Goal: Transaction & Acquisition: Purchase product/service

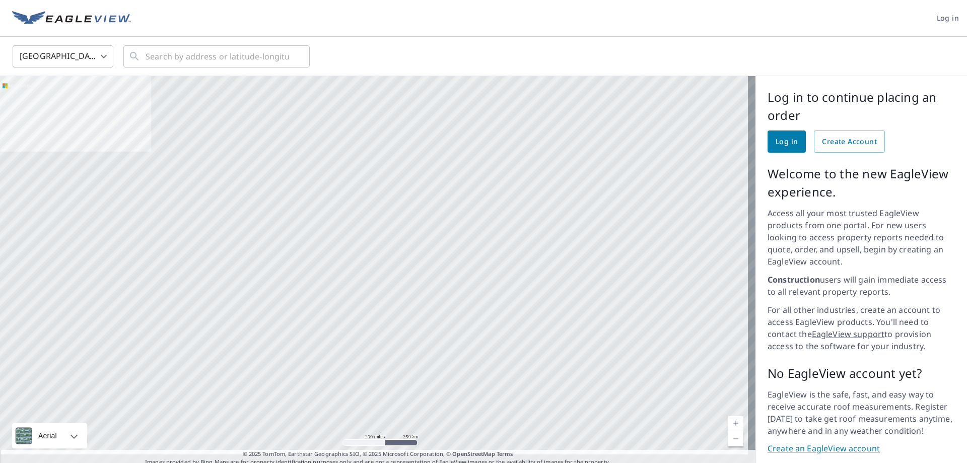
scroll to position [17, 0]
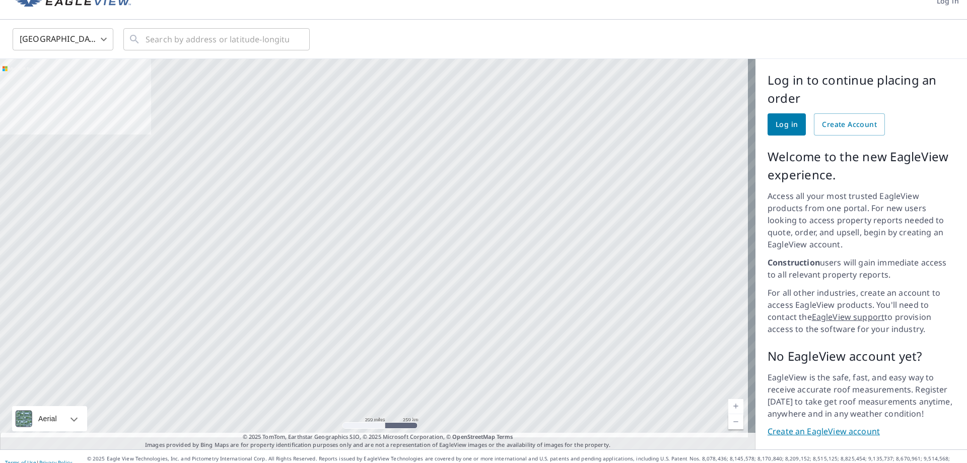
click at [829, 426] on link "Create an EagleView account" at bounding box center [860, 432] width 187 height 12
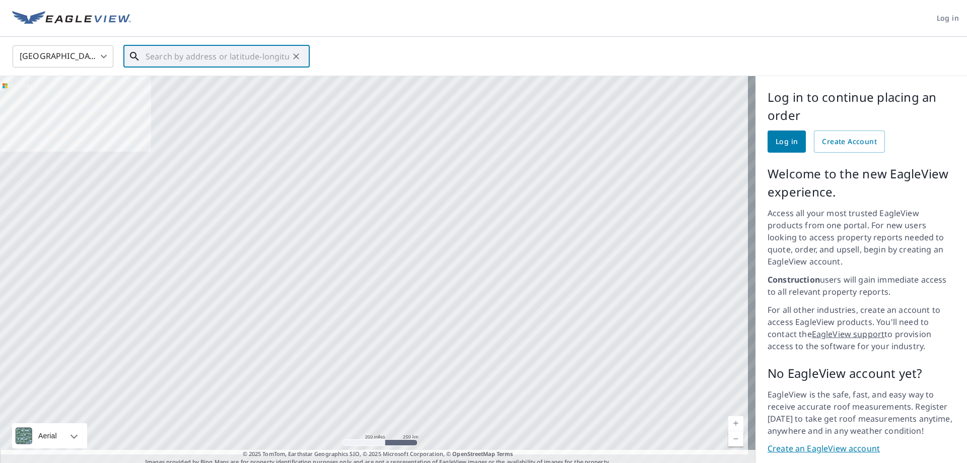
click at [251, 53] on input "text" at bounding box center [218, 56] width 144 height 28
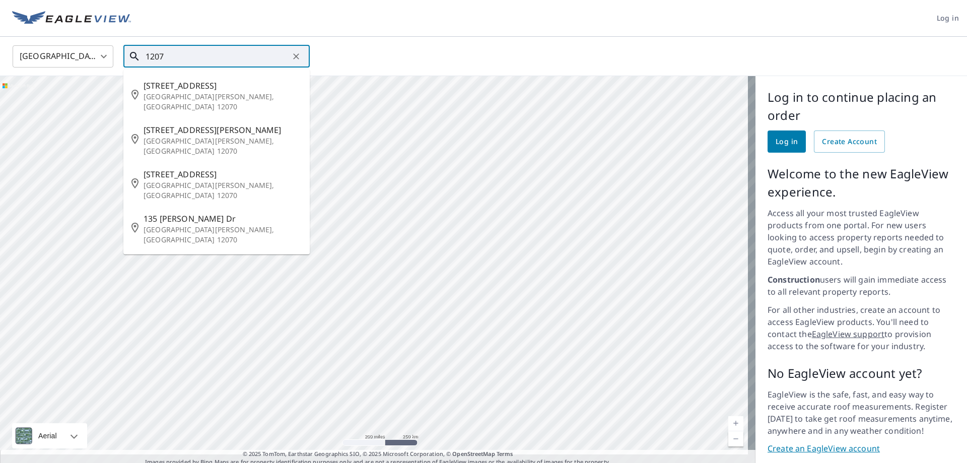
click at [251, 53] on input "1207" at bounding box center [218, 56] width 144 height 28
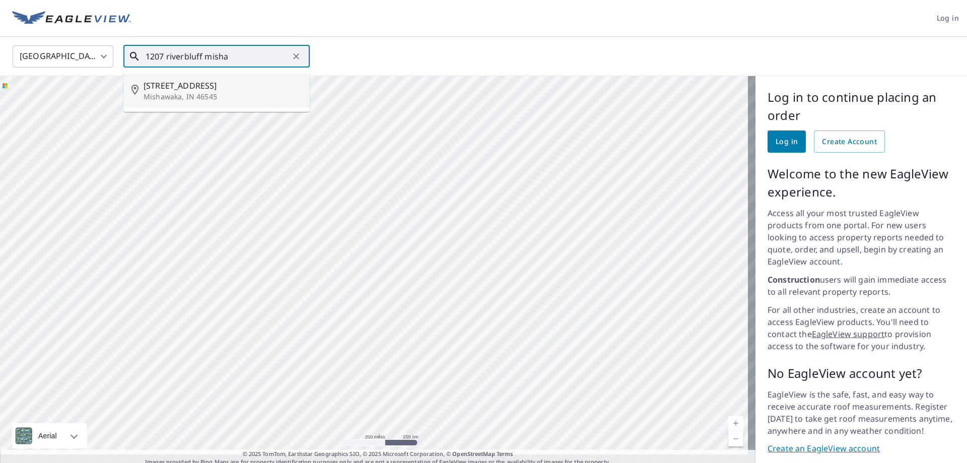
click at [203, 87] on span "1207 River Bluff Trail" at bounding box center [223, 86] width 158 height 12
type input "1207 River Bluff Trail Mishawaka, IN 46545"
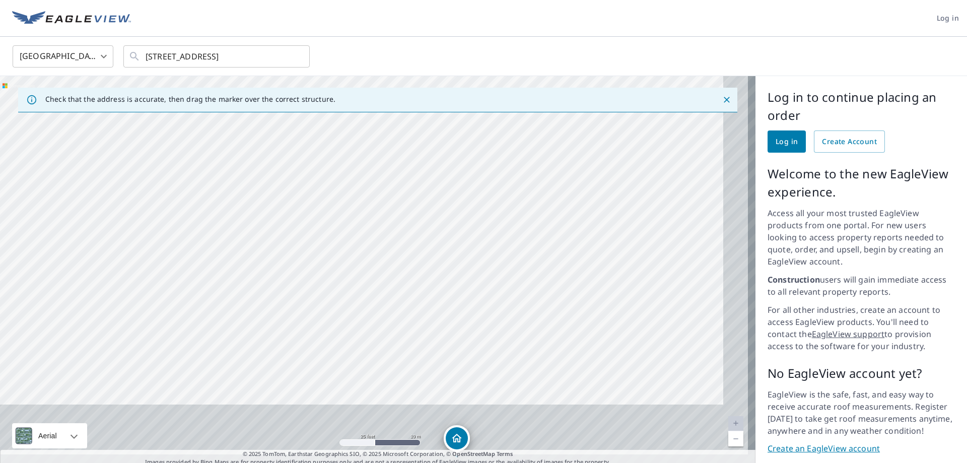
drag, startPoint x: 424, startPoint y: 278, endPoint x: 383, endPoint y: 110, distance: 173.7
click at [383, 110] on div "Check that the address is accurate, then drag the marker over the correct struc…" at bounding box center [377, 271] width 755 height 390
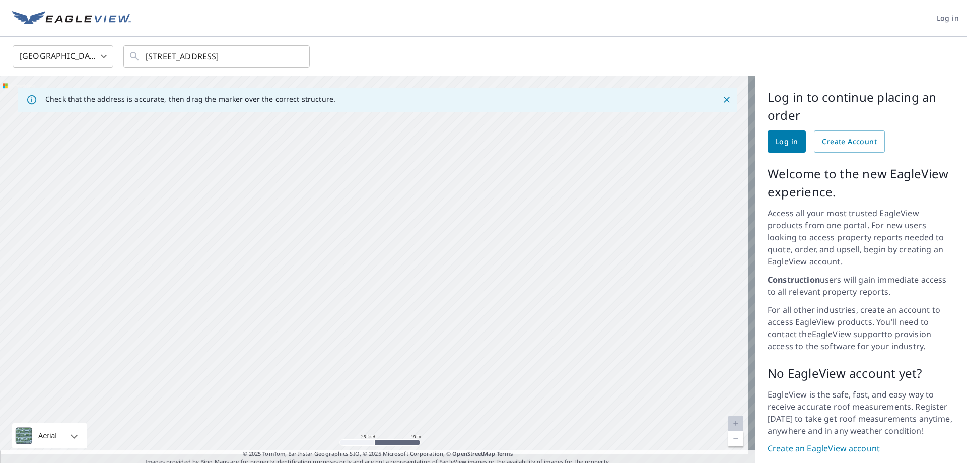
drag, startPoint x: 459, startPoint y: 283, endPoint x: 399, endPoint y: 99, distance: 193.3
click at [406, 116] on div "1207 River Bluff Trl Mishawaka, IN 46545" at bounding box center [377, 271] width 755 height 390
click at [491, 355] on div "1207 River Bluff Trl Mishawaka, IN 46545" at bounding box center [377, 271] width 755 height 390
click at [371, 248] on icon "Dropped pin, building 1, Residential property, 1207 River Bluff Trl Mishawaka, …" at bounding box center [374, 245] width 10 height 9
click at [371, 248] on div "1207 River Bluff Trl Mishawaka, IN 46545" at bounding box center [384, 245] width 71 height 17
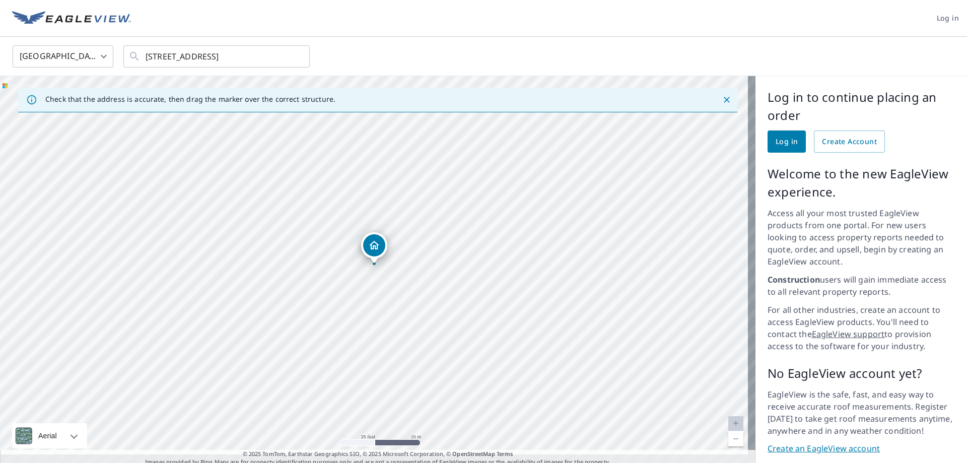
click at [374, 274] on div "1207 River Bluff Trl Mishawaka, IN 46545" at bounding box center [377, 271] width 755 height 390
click at [378, 291] on div "1207 River Bluff Trl Mishawaka, IN 46545" at bounding box center [377, 271] width 755 height 390
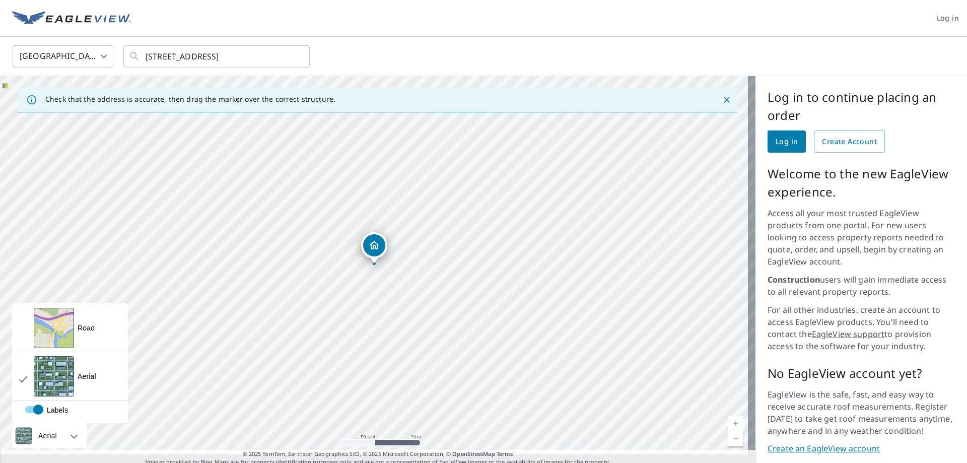
click at [63, 423] on div at bounding box center [63, 435] width 6 height 25
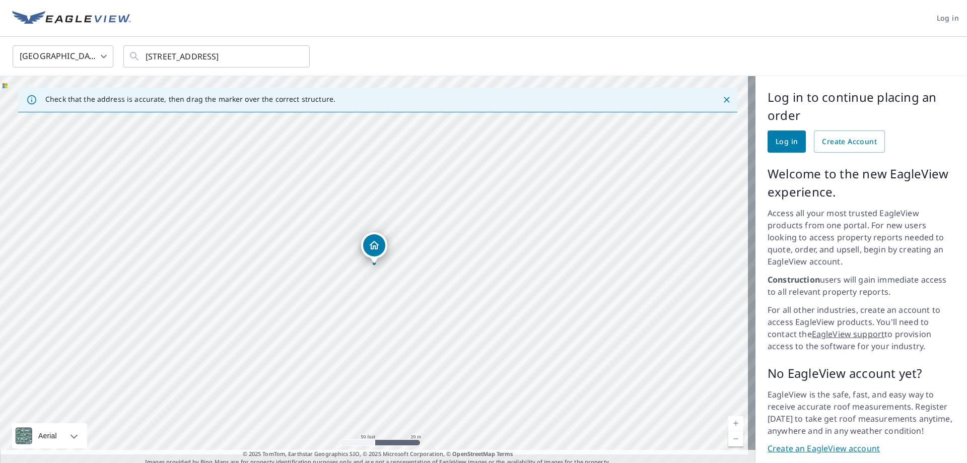
click at [720, 100] on button "Close" at bounding box center [726, 99] width 13 height 13
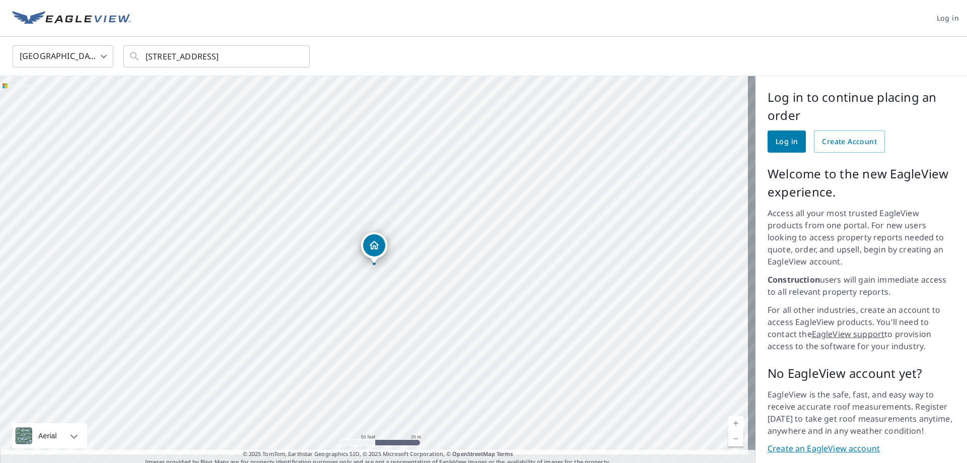
click at [415, 248] on div "1207 River Bluff Trl Mishawaka, IN 46545" at bounding box center [377, 271] width 755 height 390
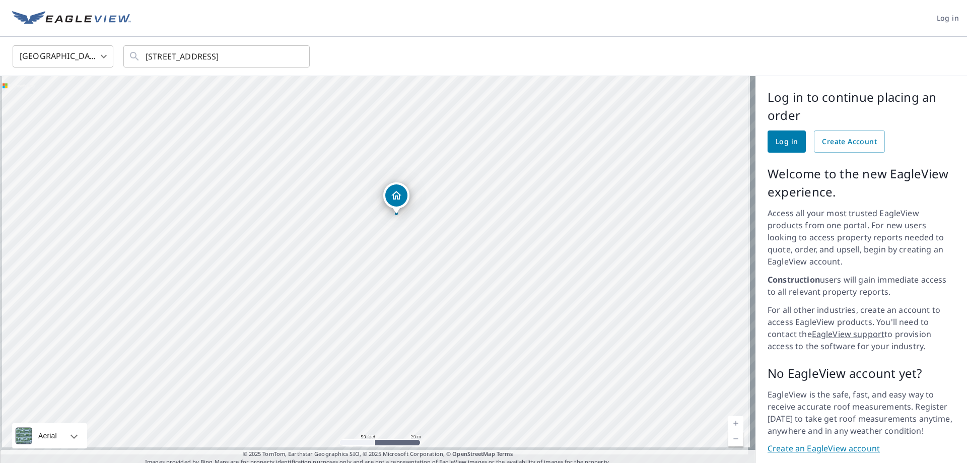
drag, startPoint x: 410, startPoint y: 248, endPoint x: 432, endPoint y: 184, distance: 68.0
click at [433, 185] on div "1207 River Bluff Trl Mishawaka, IN 46545" at bounding box center [377, 271] width 755 height 390
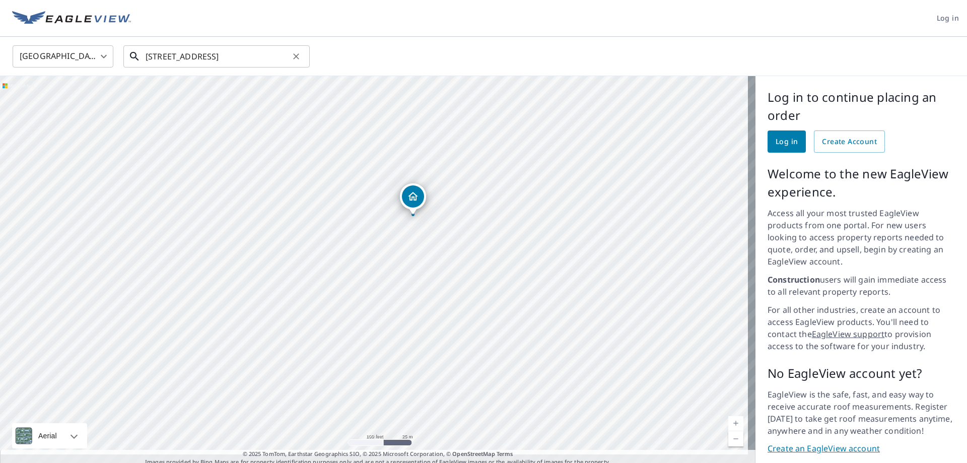
click at [253, 57] on input "1207 River Bluff Trail Mishawaka, IN 46545" at bounding box center [218, 56] width 144 height 28
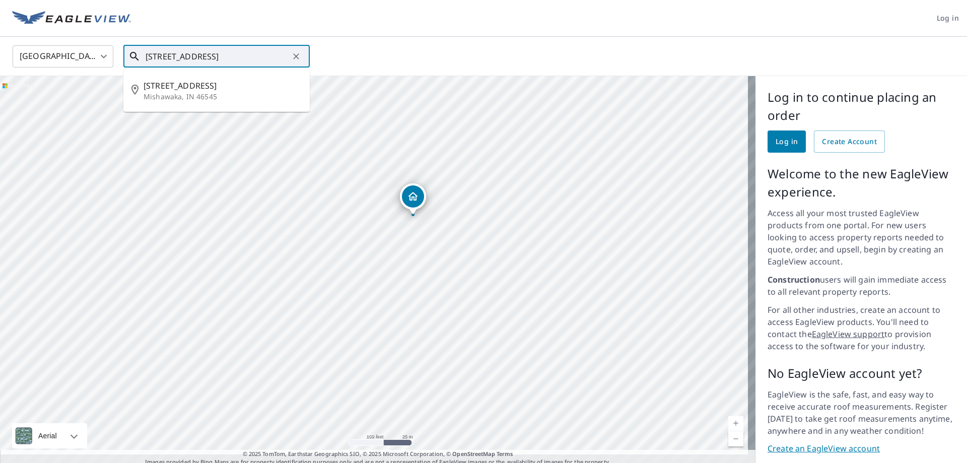
click at [295, 57] on icon "Clear" at bounding box center [296, 56] width 6 height 6
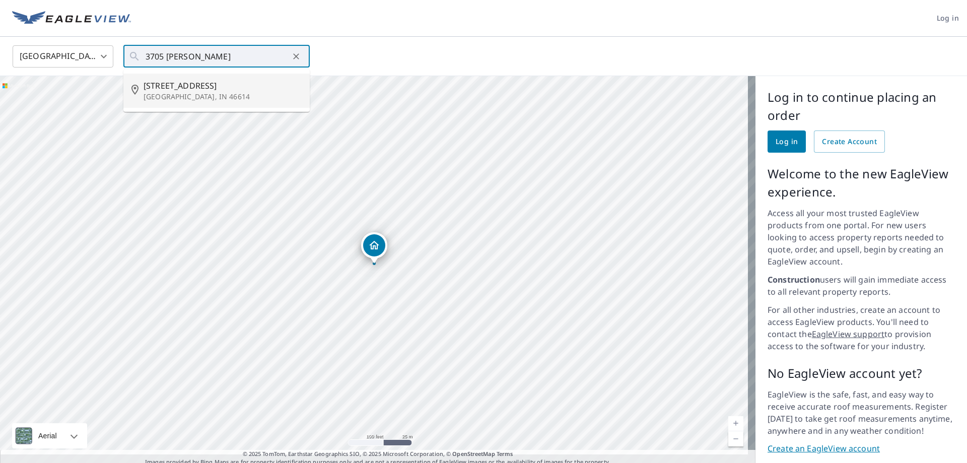
type input "3705 Woldhaven Dr South Bend, IN 46614"
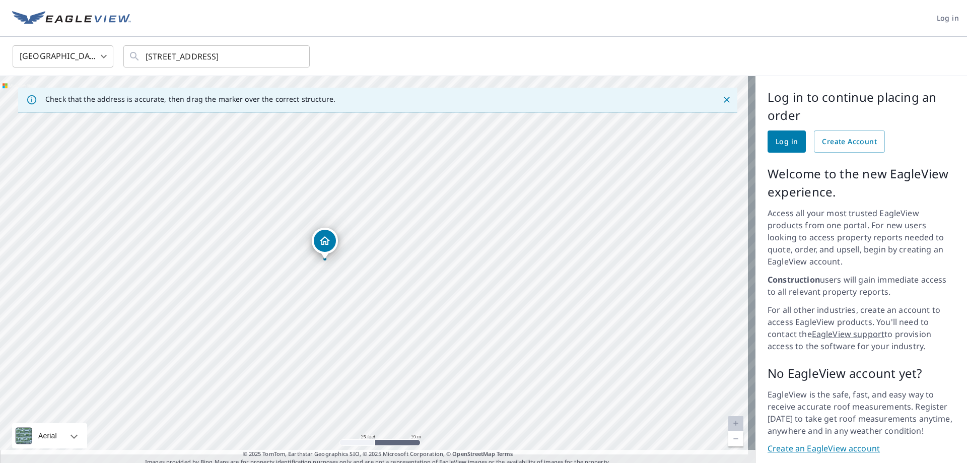
drag, startPoint x: 421, startPoint y: 332, endPoint x: 362, endPoint y: 206, distance: 139.5
click at [362, 206] on div "3705 Woldhaven Dr South Bend, IN 46614" at bounding box center [377, 271] width 755 height 390
click at [346, 198] on div "3705 Woldhaven Dr South Bend, IN 46614" at bounding box center [377, 271] width 755 height 390
click at [372, 208] on div "3705 Woldhaven Dr South Bend, IN 46614" at bounding box center [377, 271] width 755 height 390
